Goal: Transaction & Acquisition: Download file/media

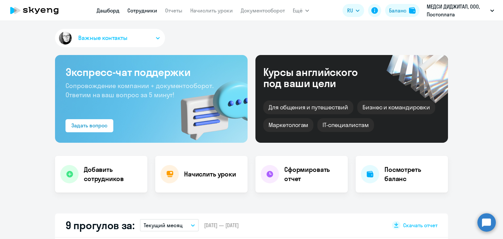
click at [147, 13] on link "Сотрудники" at bounding box center [142, 10] width 30 height 7
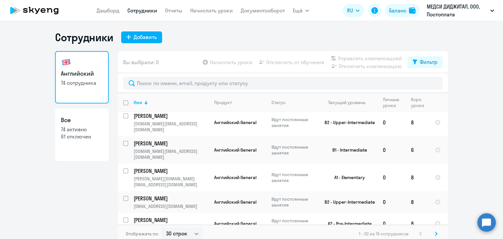
scroll to position [4, 0]
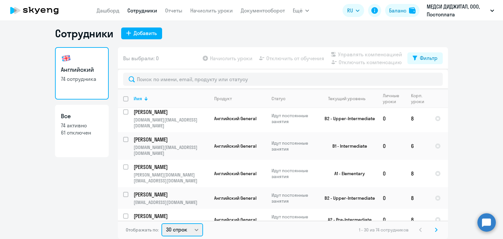
click at [179, 226] on select "30 строк 50 строк 100 строк" at bounding box center [182, 229] width 42 height 13
select select "100"
click at [161, 223] on select "30 строк 50 строк 100 строк" at bounding box center [182, 229] width 42 height 13
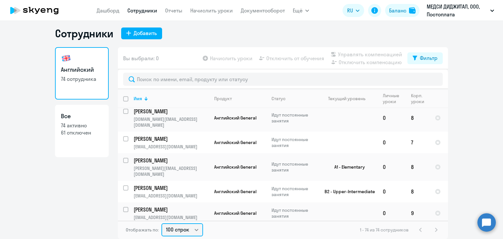
scroll to position [1495, 0]
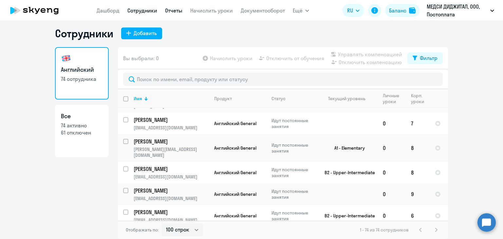
click at [177, 13] on link "Отчеты" at bounding box center [173, 10] width 17 height 7
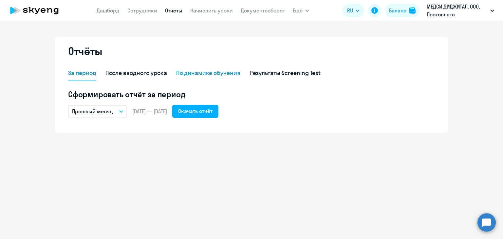
click at [214, 71] on div "По динамике обучения" at bounding box center [208, 73] width 64 height 9
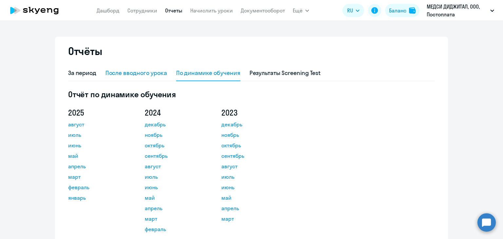
click at [153, 74] on div "После вводного урока" at bounding box center [136, 73] width 62 height 9
select select "10"
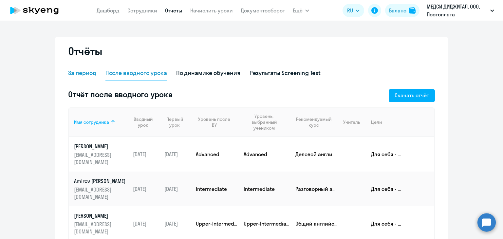
click at [87, 72] on div "За период" at bounding box center [82, 73] width 28 height 9
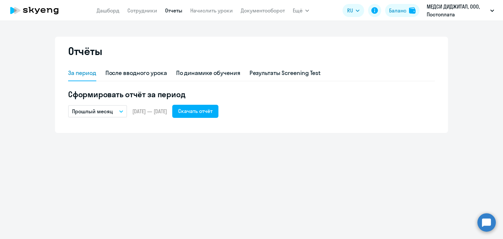
click at [109, 113] on p "Прошлый месяц" at bounding box center [92, 111] width 41 height 8
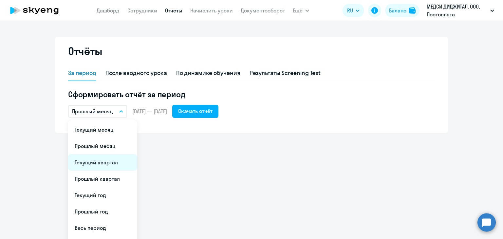
scroll to position [15, 0]
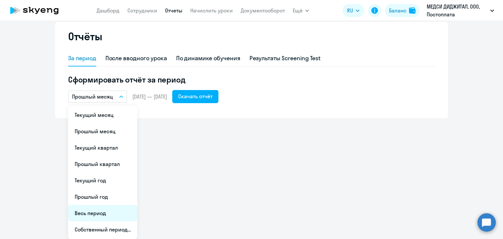
click at [99, 212] on li "Весь период" at bounding box center [102, 213] width 69 height 16
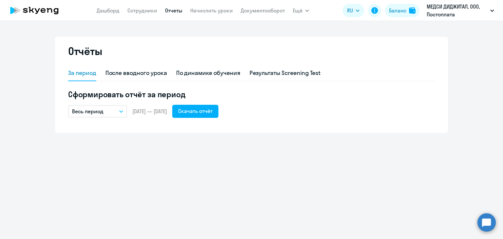
scroll to position [0, 0]
click at [212, 109] on div "Скачать отчёт" at bounding box center [195, 111] width 34 height 8
